Goal: Task Accomplishment & Management: Use online tool/utility

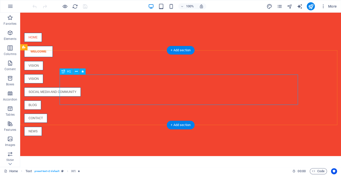
scroll to position [241, 0]
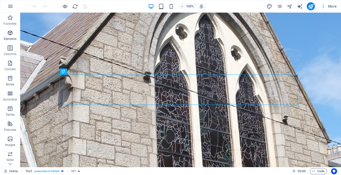
click at [9, 35] on icon "button" at bounding box center [10, 33] width 6 height 6
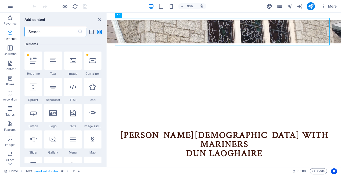
scroll to position [54, 0]
click at [35, 115] on icon at bounding box center [33, 113] width 7 height 7
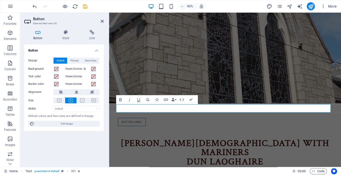
scroll to position [197, 0]
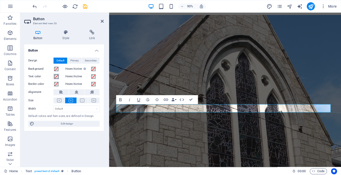
click at [57, 77] on span at bounding box center [56, 76] width 4 height 4
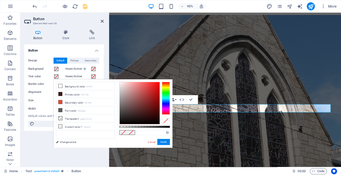
type input "#000000"
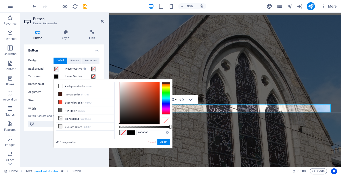
click at [165, 83] on div at bounding box center [166, 98] width 8 height 33
click at [100, 74] on div "Design Default Primary Secondary Background Hover/Active Switch to preview mode…" at bounding box center [64, 92] width 80 height 77
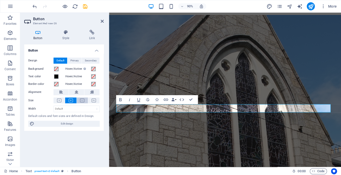
click at [82, 100] on icon at bounding box center [82, 100] width 4 height 4
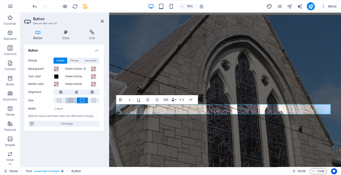
click at [70, 101] on icon at bounding box center [71, 100] width 4 height 4
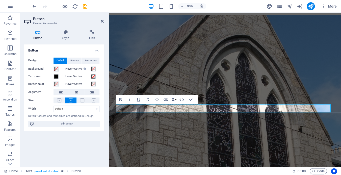
drag, startPoint x: 64, startPoint y: 124, endPoint x: 90, endPoint y: 118, distance: 26.3
click at [64, 124] on span "Edit design" at bounding box center [67, 124] width 62 height 6
select select "px"
select select "400"
select select "px"
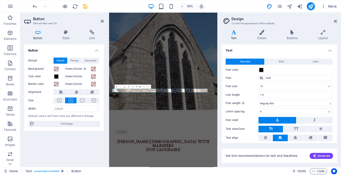
scroll to position [109, 0]
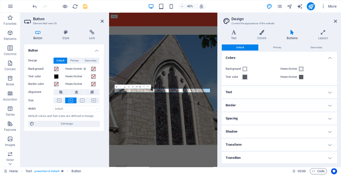
click at [245, 77] on span at bounding box center [245, 77] width 4 height 4
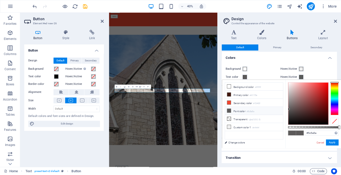
type input "#ec1b1b"
click at [288, 86] on div at bounding box center [308, 104] width 40 height 42
click at [326, 141] on button "Apply" at bounding box center [332, 142] width 13 height 6
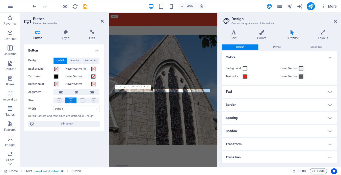
scroll to position [0, 0]
click at [233, 105] on h4 "Border" at bounding box center [279, 105] width 115 height 12
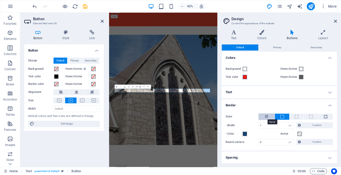
click at [265, 117] on icon at bounding box center [266, 116] width 3 height 6
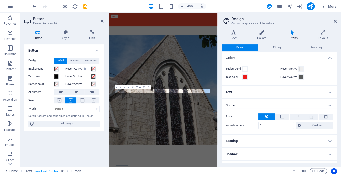
scroll to position [108, 0]
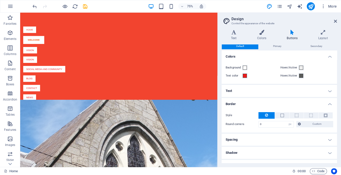
scroll to position [3, 0]
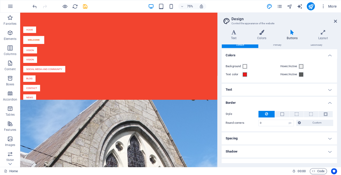
click at [235, 67] on label "Background" at bounding box center [234, 66] width 16 height 6
click at [242, 67] on button "Background" at bounding box center [245, 67] width 6 height 6
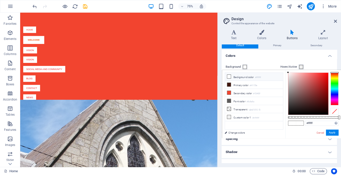
scroll to position [2, 0]
type input "#ede0e0"
click at [288, 75] on div at bounding box center [308, 94] width 40 height 42
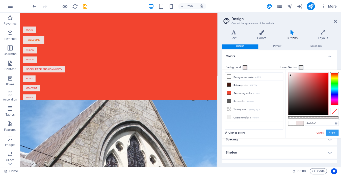
click at [326, 133] on button "Apply" at bounding box center [332, 132] width 13 height 6
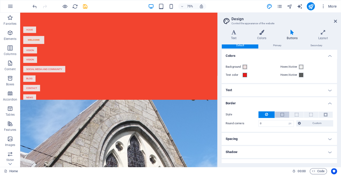
scroll to position [1, 0]
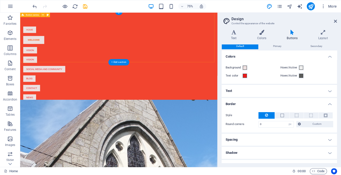
click at [236, 66] on div "home Welcome Vision Vision social media and community blog contact news" at bounding box center [151, 80] width 263 height 139
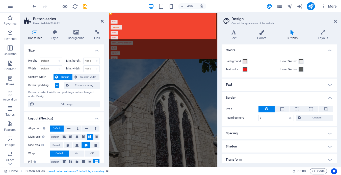
scroll to position [8, 0]
click at [128, 35] on div "home" at bounding box center [232, 35] width 238 height 9
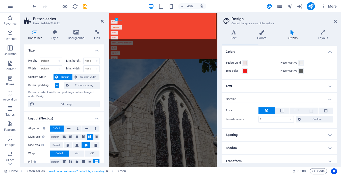
scroll to position [6, 0]
click at [294, 35] on icon at bounding box center [291, 32] width 29 height 5
click at [263, 36] on h4 "Colors" at bounding box center [263, 35] width 30 height 11
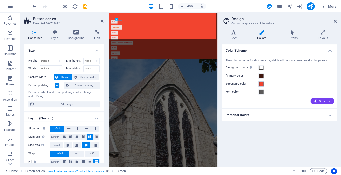
click at [260, 84] on span at bounding box center [261, 84] width 4 height 4
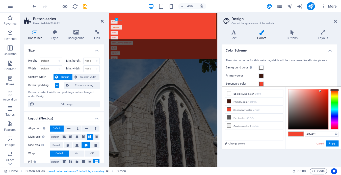
type input "#fcf8f7"
click at [288, 90] on div at bounding box center [308, 109] width 40 height 40
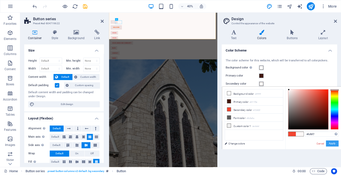
click at [326, 143] on button "Apply" at bounding box center [332, 143] width 13 height 6
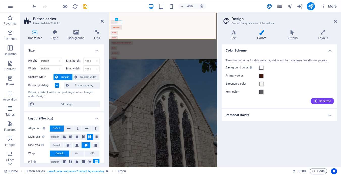
click at [272, 130] on div "Color Scheme The color scheme for this website, which will be transferred to al…" at bounding box center [279, 103] width 115 height 118
click at [286, 84] on div "social media and community" at bounding box center [232, 88] width 238 height 9
click at [163, 44] on div "Welcome" at bounding box center [232, 49] width 238 height 11
click at [167, 44] on div "Welcome" at bounding box center [232, 49] width 238 height 11
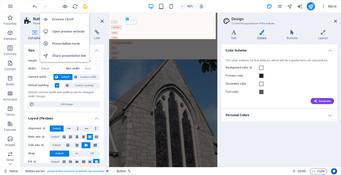
drag, startPoint x: 61, startPoint y: 18, endPoint x: 72, endPoint y: 20, distance: 11.5
click at [61, 18] on h6 "Preview Ctrl+P" at bounding box center [69, 19] width 34 height 6
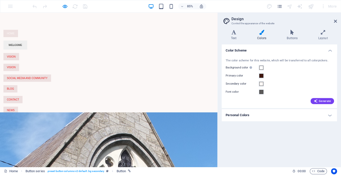
scroll to position [1, 0]
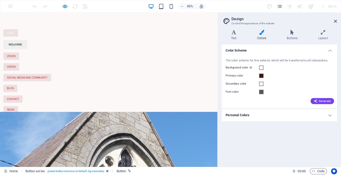
click at [26, 48] on s "Welcome" at bounding box center [18, 50] width 16 height 4
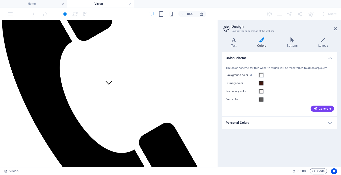
scroll to position [0, 0]
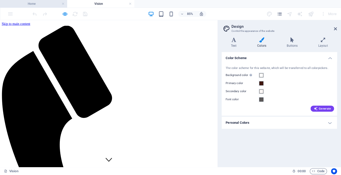
click at [32, 4] on h4 "Home" at bounding box center [33, 4] width 67 height 6
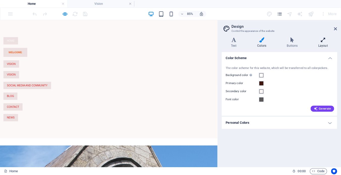
click at [319, 42] on icon at bounding box center [323, 39] width 28 height 5
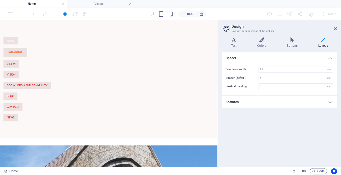
click at [331, 101] on h4 "Features" at bounding box center [279, 102] width 115 height 12
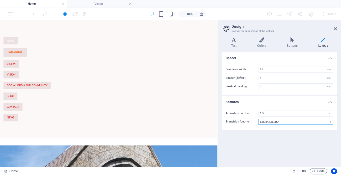
select select "linear"
click option "Linear" at bounding box center [0, 0] width 0 height 0
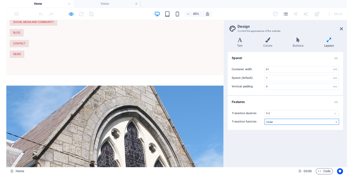
scroll to position [0, 0]
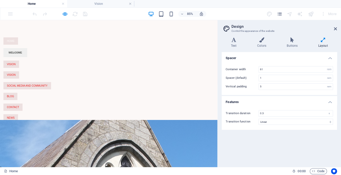
click at [26, 57] on s "Welcome" at bounding box center [18, 59] width 16 height 4
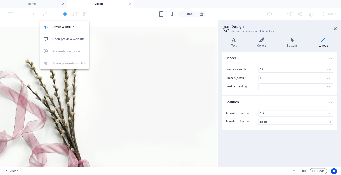
click at [64, 13] on icon "button" at bounding box center [65, 14] width 6 height 6
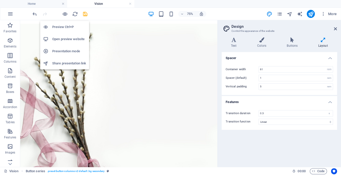
click at [62, 39] on h6 "Open preview website" at bounding box center [69, 39] width 34 height 6
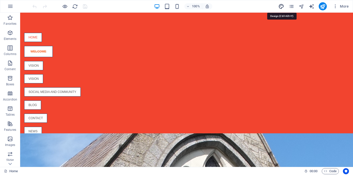
click at [283, 6] on icon "design" at bounding box center [282, 7] width 6 height 6
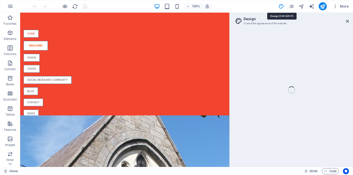
select select "px"
select select "400"
select select "px"
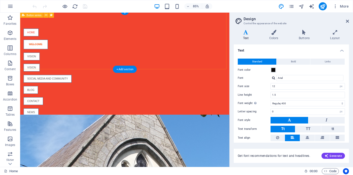
click at [253, 20] on div "home Welcome Vision Vision social media and community blog contact news" at bounding box center [143, 82] width 246 height 143
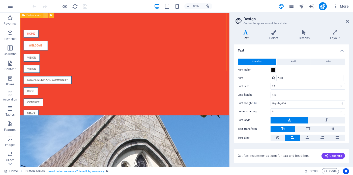
click at [45, 15] on icon at bounding box center [46, 15] width 2 height 5
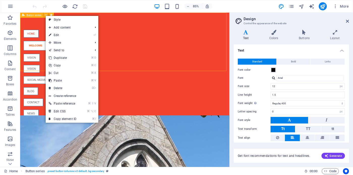
click at [37, 16] on span "Button series" at bounding box center [34, 15] width 15 height 3
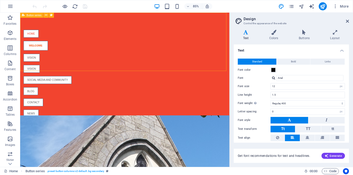
click at [37, 16] on span "Button series" at bounding box center [34, 15] width 15 height 3
click at [53, 16] on button at bounding box center [51, 15] width 5 height 5
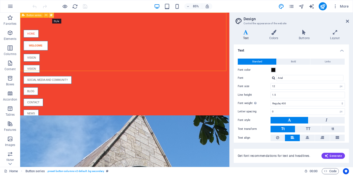
select select "rem"
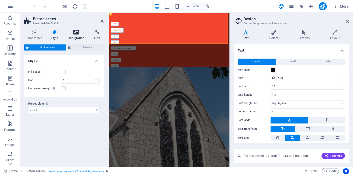
click at [77, 33] on icon at bounding box center [76, 32] width 24 height 5
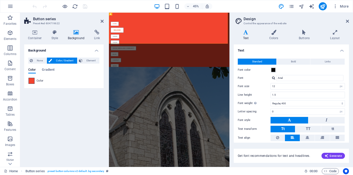
click at [32, 81] on span at bounding box center [32, 81] width 6 height 6
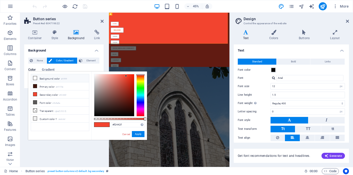
click at [36, 77] on icon at bounding box center [35, 78] width 4 height 4
type input "#ffffff"
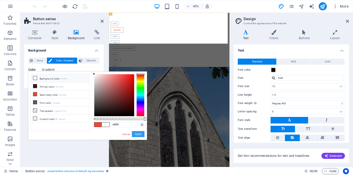
click at [137, 135] on button "Apply" at bounding box center [138, 134] width 13 height 6
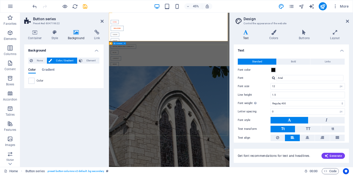
scroll to position [6, 0]
click at [303, 31] on icon at bounding box center [304, 32] width 29 height 5
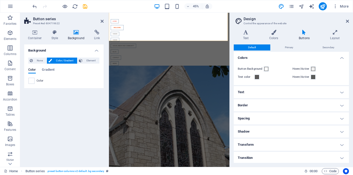
click at [339, 105] on h4 "Border" at bounding box center [291, 105] width 115 height 12
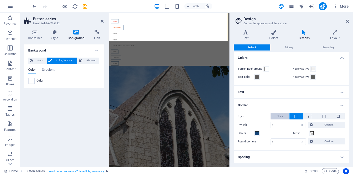
click at [283, 116] on button "None" at bounding box center [280, 116] width 19 height 6
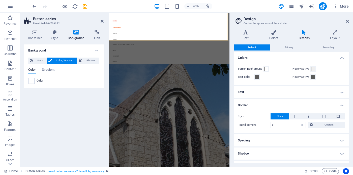
scroll to position [23, 0]
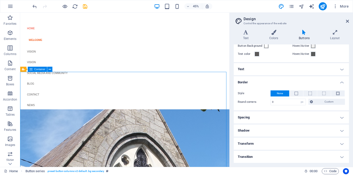
click at [340, 132] on h4 "Shadow" at bounding box center [291, 130] width 115 height 12
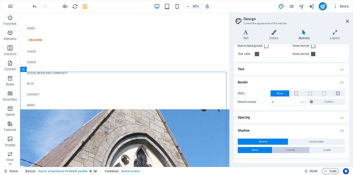
click at [287, 149] on span "Outside" at bounding box center [291, 150] width 9 height 6
type input "2"
type input "4"
click at [287, 149] on span "Outside" at bounding box center [291, 150] width 9 height 6
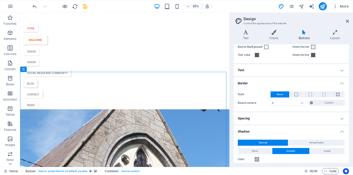
scroll to position [72, 0]
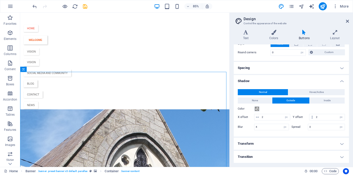
click at [339, 81] on h4 "Shadow" at bounding box center [291, 79] width 115 height 9
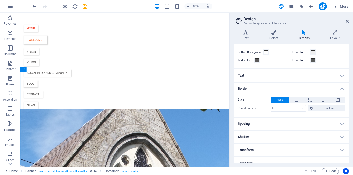
scroll to position [17, 0]
click at [340, 137] on h4 "Shadow" at bounding box center [291, 136] width 115 height 12
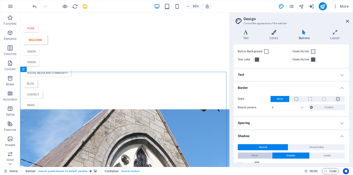
click at [249, 155] on button "None" at bounding box center [255, 155] width 34 height 6
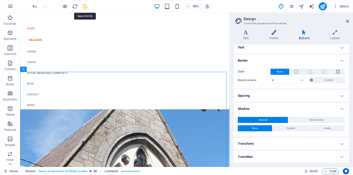
click at [86, 6] on icon "save" at bounding box center [85, 7] width 6 height 6
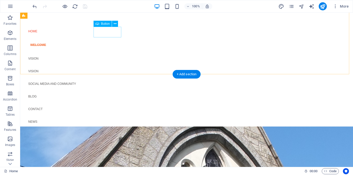
click at [107, 40] on div "Welcome" at bounding box center [143, 45] width 238 height 11
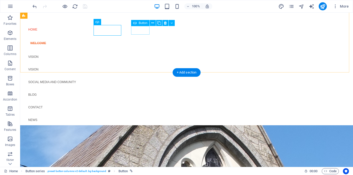
click at [142, 52] on div "Vision" at bounding box center [143, 56] width 238 height 9
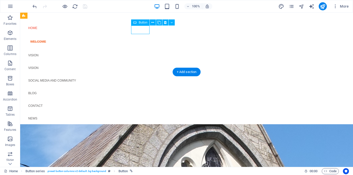
click at [142, 51] on div "Vision" at bounding box center [143, 55] width 238 height 9
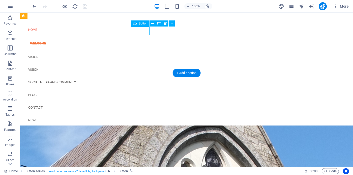
scroll to position [0, 0]
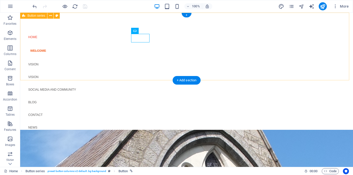
click at [150, 57] on div "home Welcome Vision Vision social media and community blog contact news" at bounding box center [186, 82] width 333 height 139
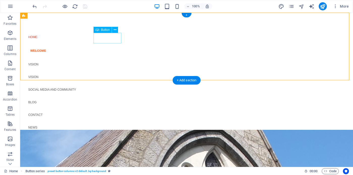
click at [107, 45] on div "Welcome" at bounding box center [143, 50] width 238 height 11
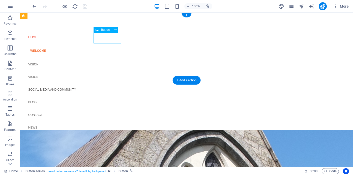
click at [107, 45] on div "Welcome" at bounding box center [143, 50] width 238 height 11
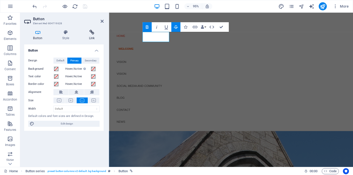
click at [91, 34] on icon at bounding box center [92, 32] width 24 height 5
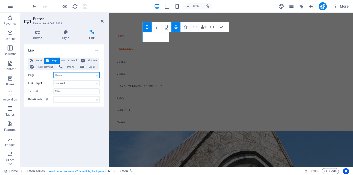
select select "1"
click option "Welcome" at bounding box center [0, 0] width 0 height 0
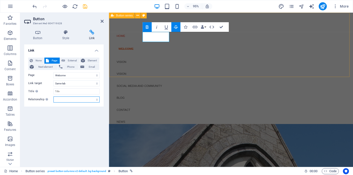
scroll to position [2, 0]
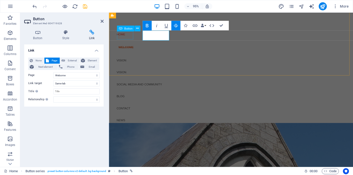
click at [128, 39] on div "home" at bounding box center [232, 35] width 238 height 9
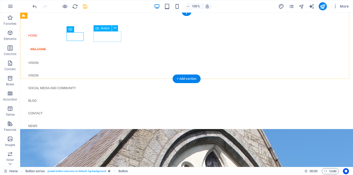
click at [114, 44] on div "Welcome" at bounding box center [143, 49] width 238 height 11
click at [108, 44] on div "Welcome" at bounding box center [143, 49] width 238 height 11
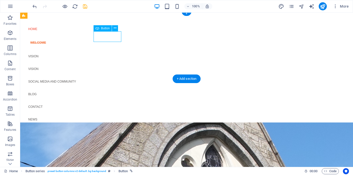
scroll to position [11, 0]
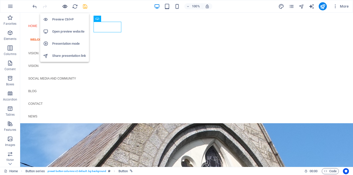
click at [65, 6] on icon "button" at bounding box center [65, 7] width 6 height 6
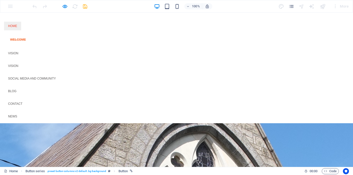
click at [21, 28] on link "home" at bounding box center [12, 26] width 17 height 9
click at [26, 38] on s "Welcome" at bounding box center [18, 40] width 16 height 4
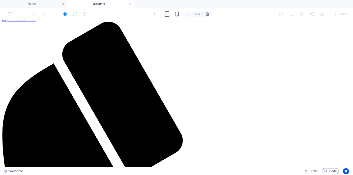
scroll to position [0, 0]
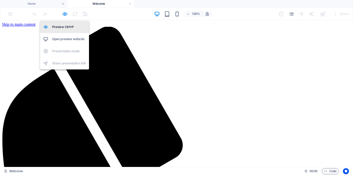
click at [61, 26] on h6 "Preview Ctrl+P" at bounding box center [69, 27] width 34 height 6
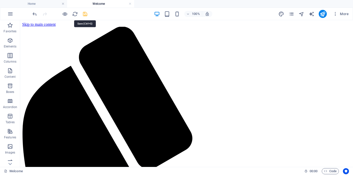
click at [84, 14] on icon "save" at bounding box center [85, 14] width 6 height 6
